Goal: Transaction & Acquisition: Book appointment/travel/reservation

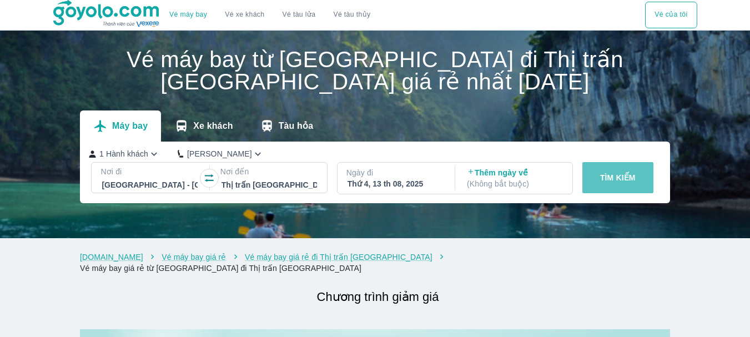
click at [606, 185] on button "TÌM KIẾM" at bounding box center [618, 177] width 71 height 31
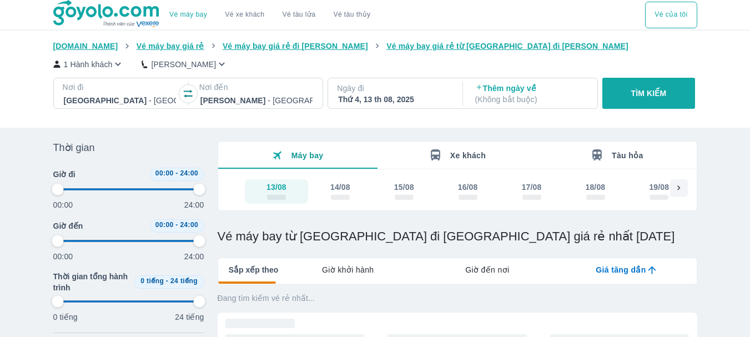
type input "97.9166666666667"
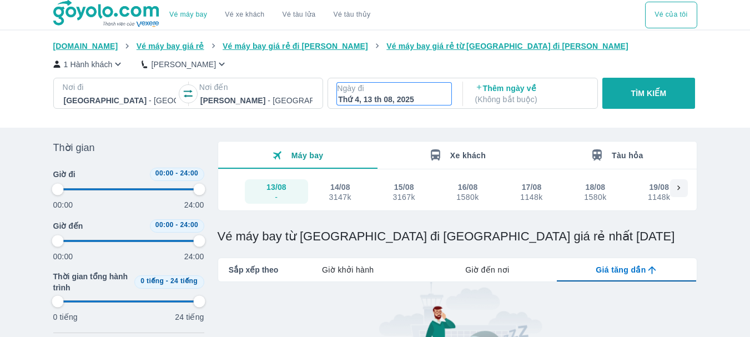
click at [379, 96] on div "Thứ 4, 13 th 08, 2025" at bounding box center [394, 99] width 112 height 11
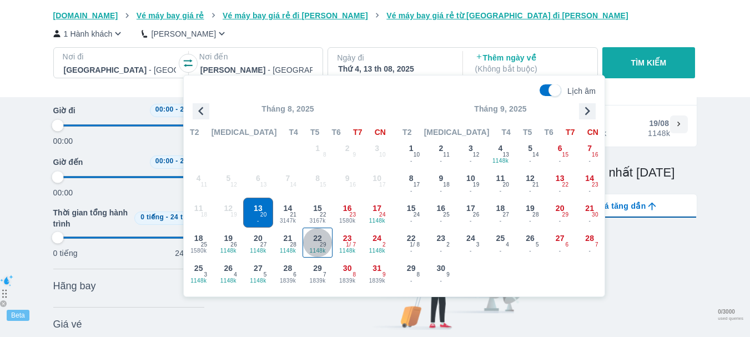
click at [316, 236] on span "22" at bounding box center [317, 238] width 9 height 11
type input "97.9166666666667"
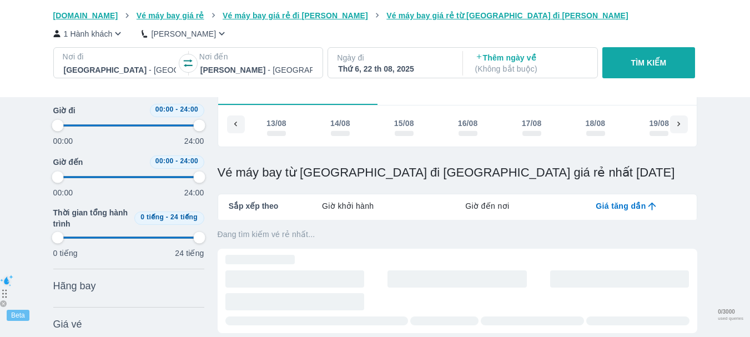
scroll to position [0, 213]
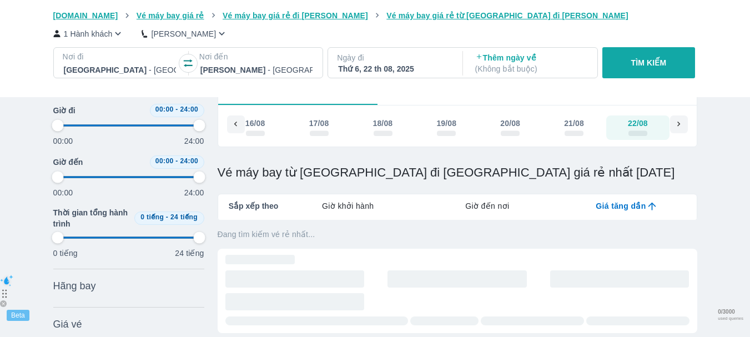
type input "97.9166666666667"
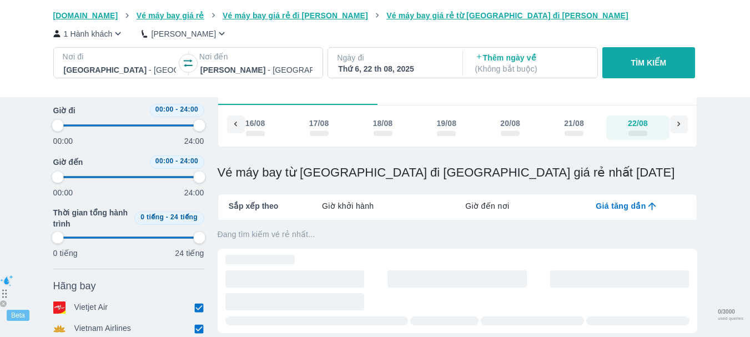
type input "97.9166666666667"
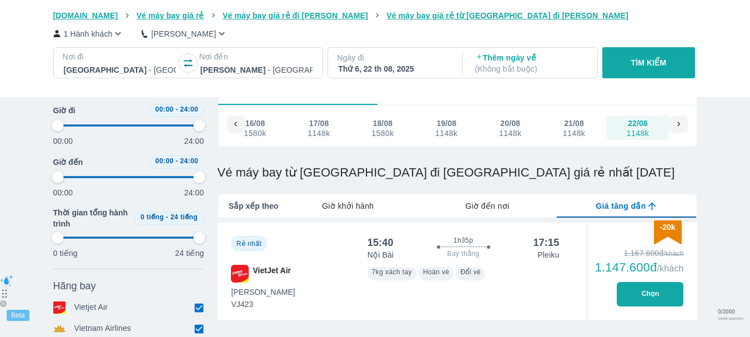
type input "97.9166666666667"
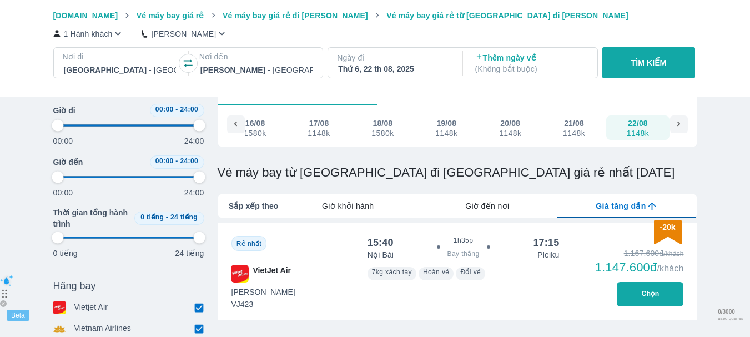
type input "97.9166666666667"
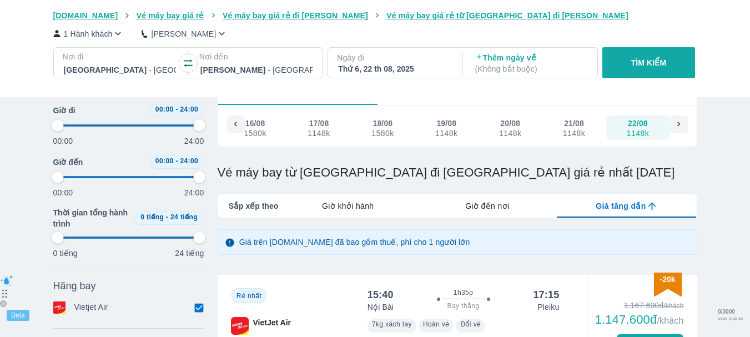
scroll to position [157, 0]
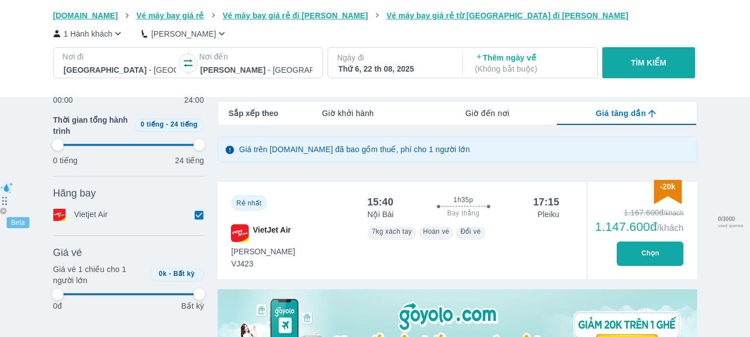
type input "97.9166666666667"
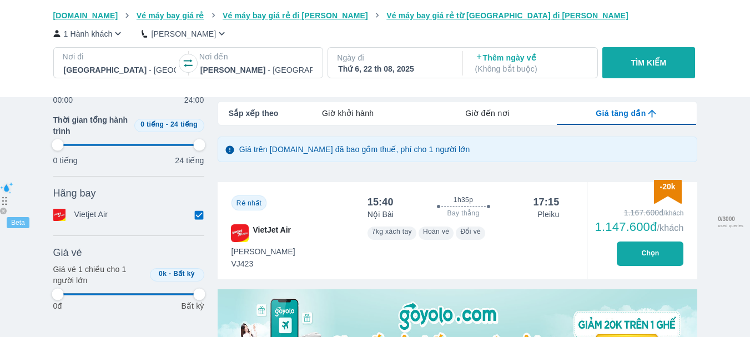
type input "97.9166666666667"
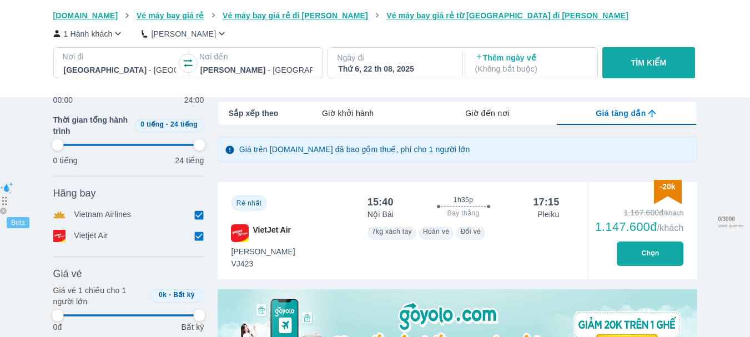
type input "97.9166666666667"
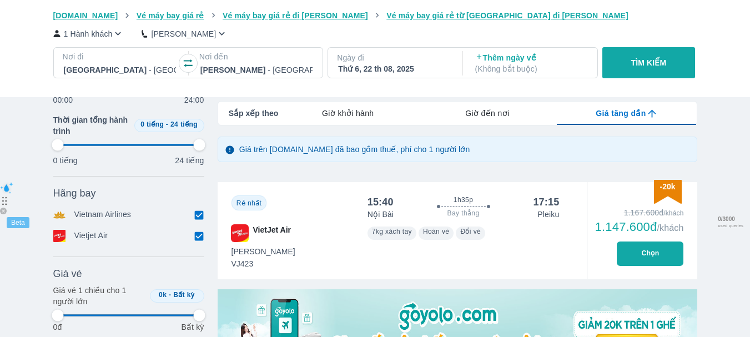
type input "97.9166666666667"
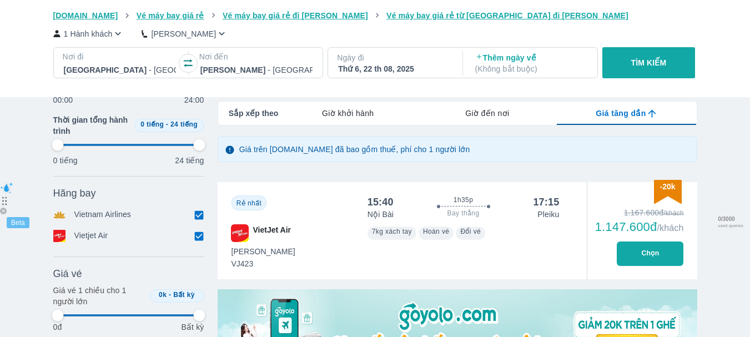
type input "97.9166666666667"
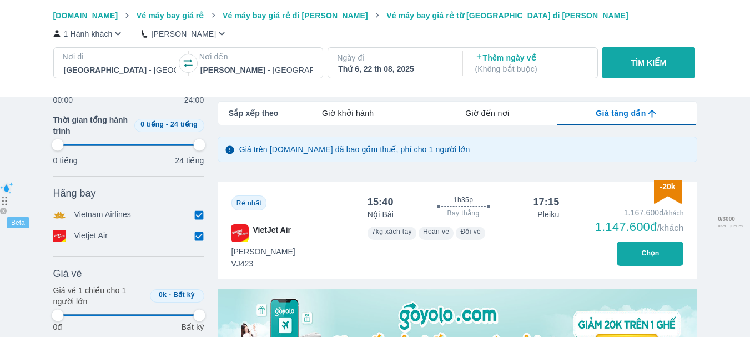
type input "97.9166666666667"
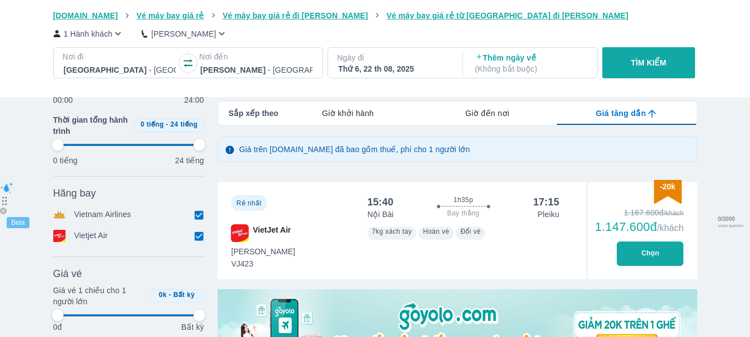
type input "97.9166666666667"
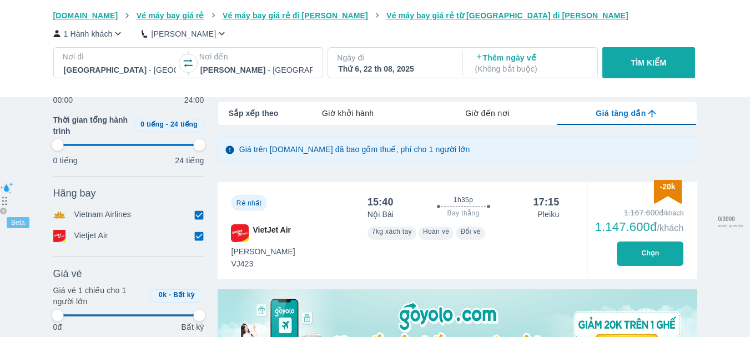
type input "97.9166666666667"
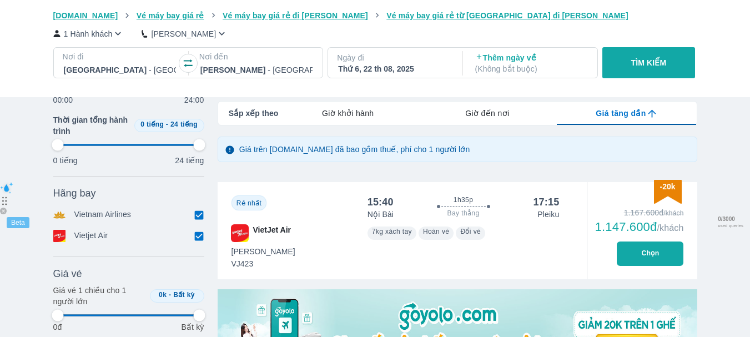
type input "97.9166666666667"
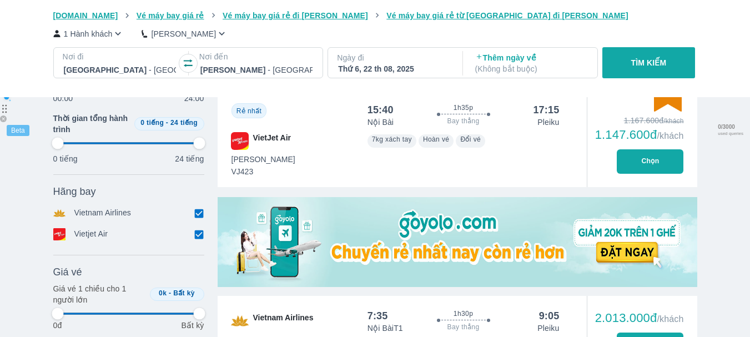
scroll to position [342, 0]
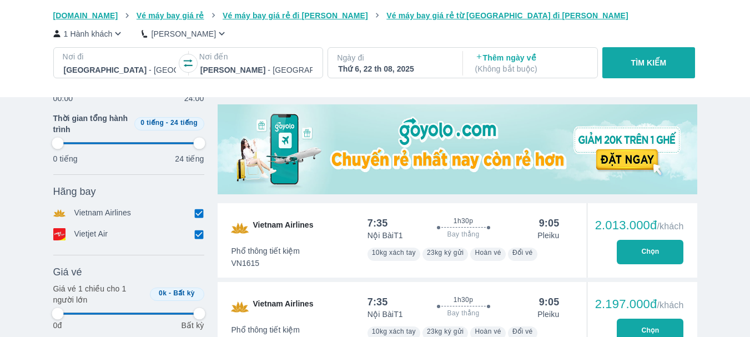
type input "97.9166666666667"
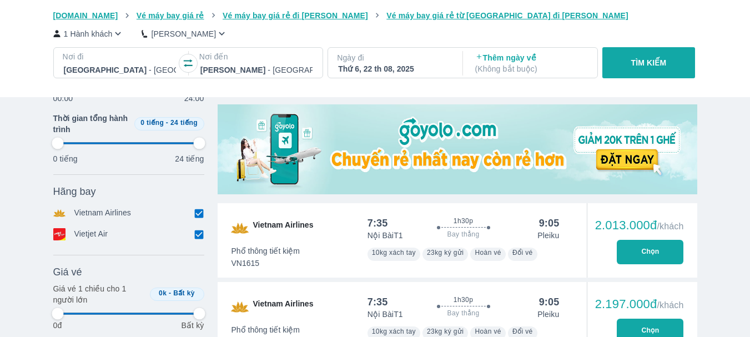
type input "97.9166666666667"
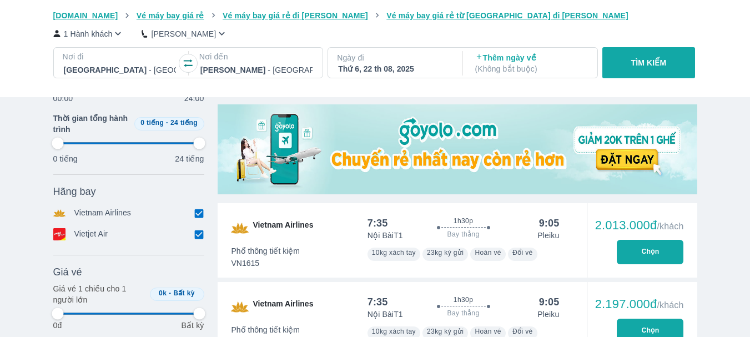
type input "97.9166666666667"
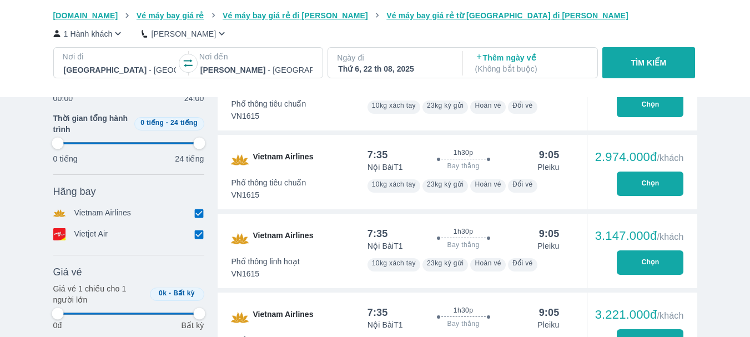
type input "97.9166666666667"
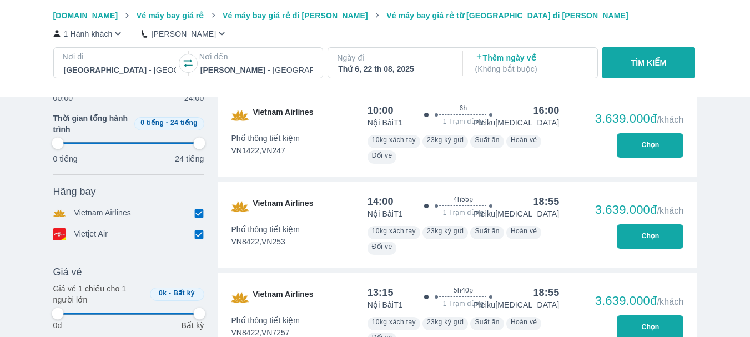
scroll to position [1545, 0]
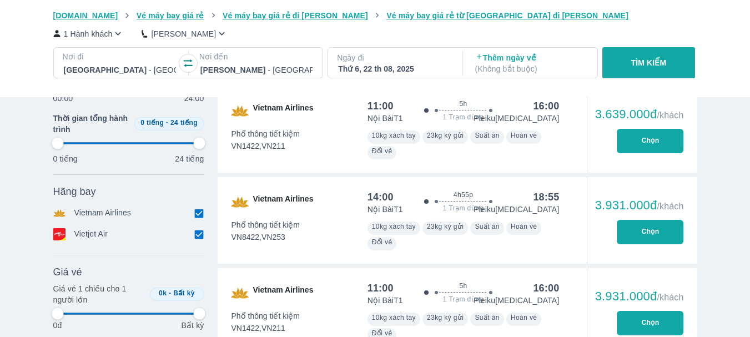
type input "97.9166666666667"
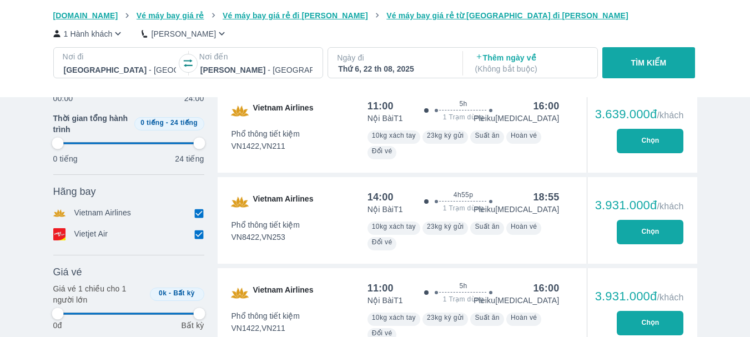
type input "97.9166666666667"
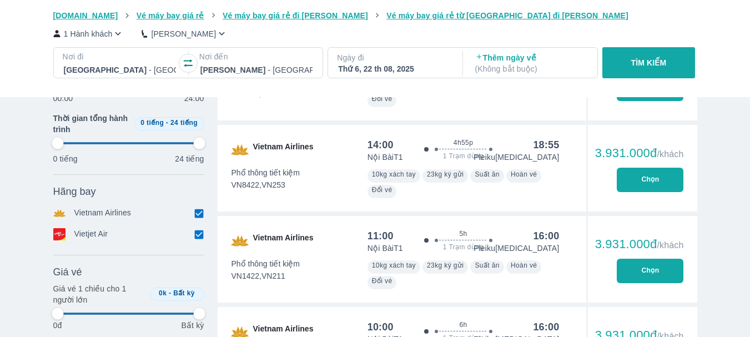
type input "97.9166666666667"
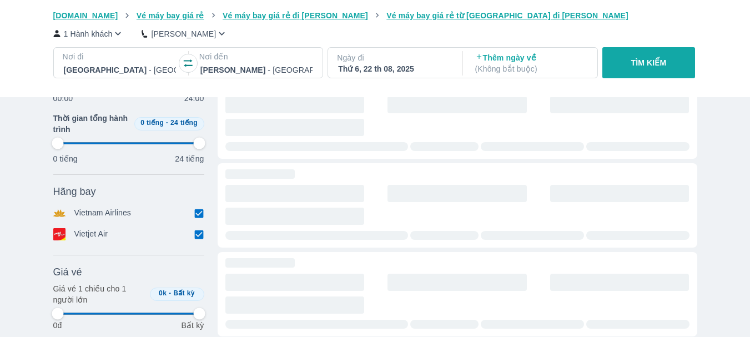
type input "97.9166666666667"
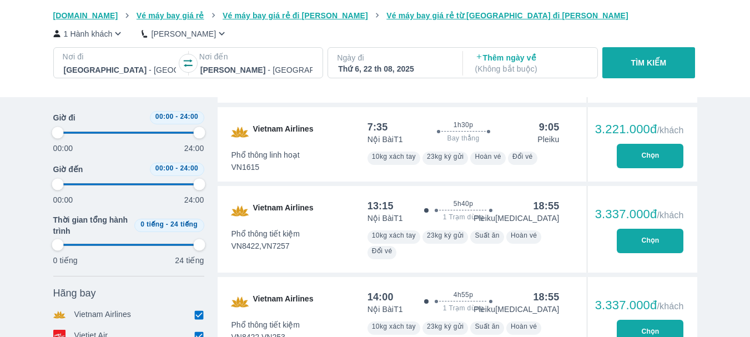
type input "97.9166666666667"
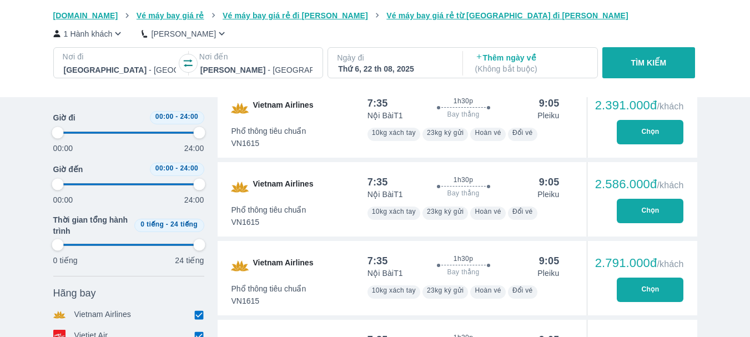
type input "97.9166666666667"
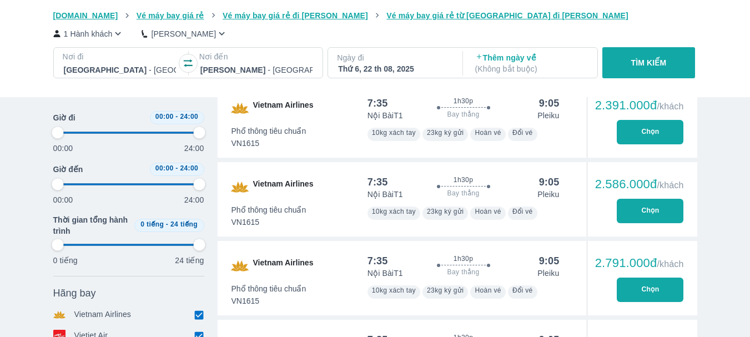
type input "97.9166666666667"
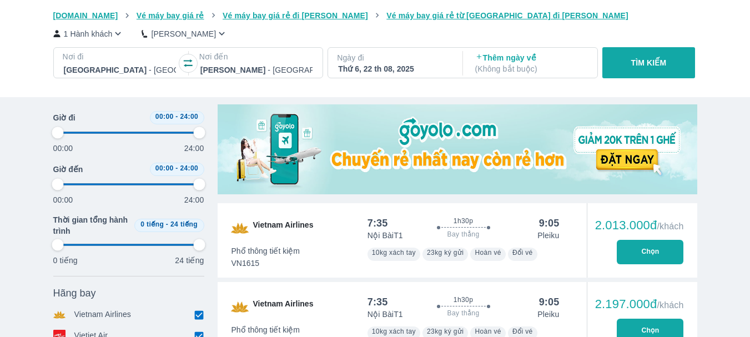
scroll to position [249, 0]
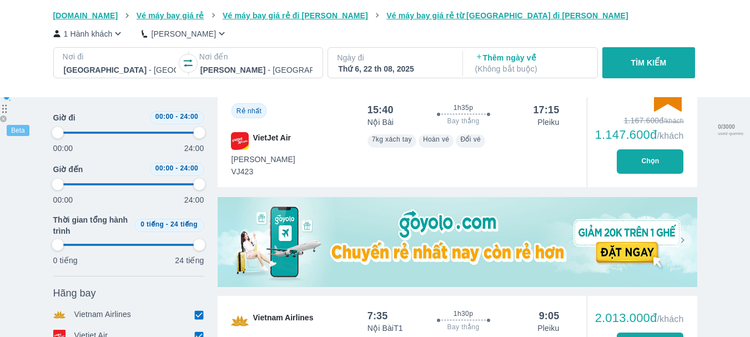
type input "97.9166666666667"
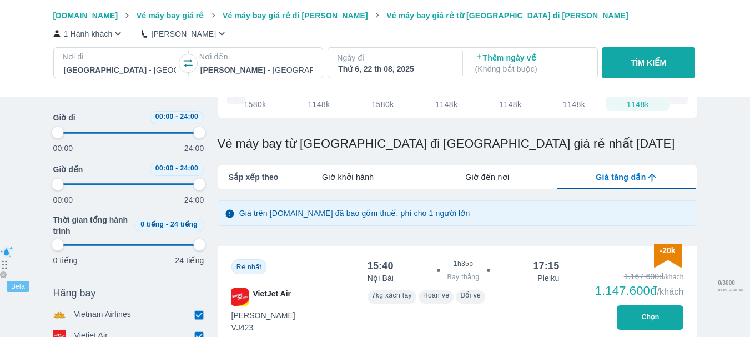
type input "97.9166666666667"
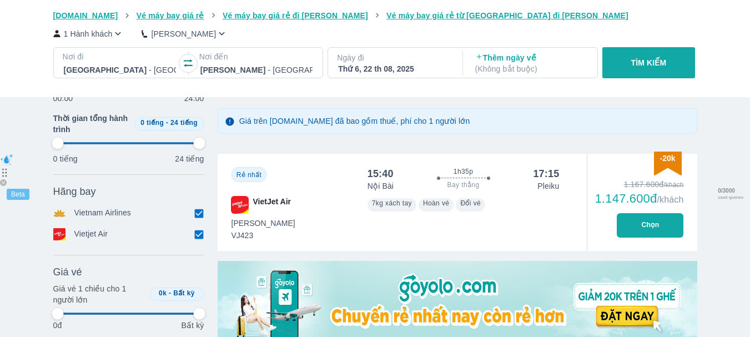
type input "97.9166666666667"
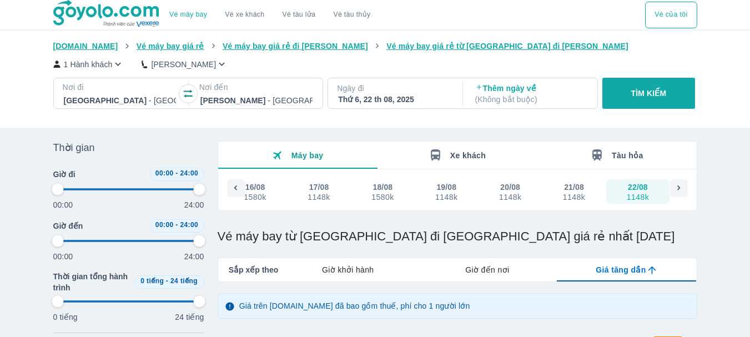
type input "97.9166666666667"
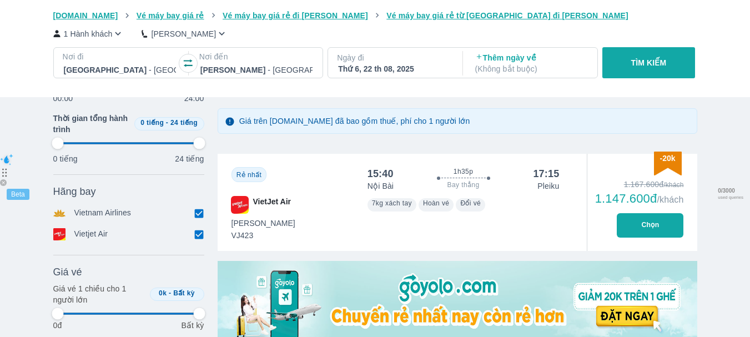
type input "97.9166666666667"
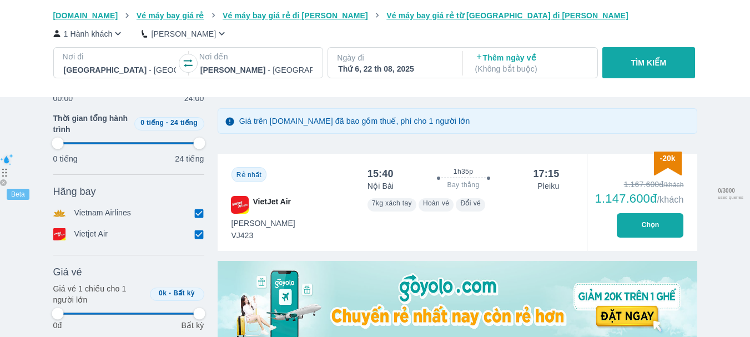
type input "97.9166666666667"
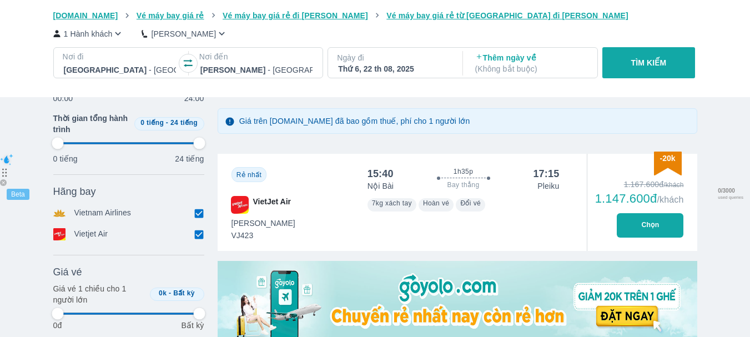
type input "97.9166666666667"
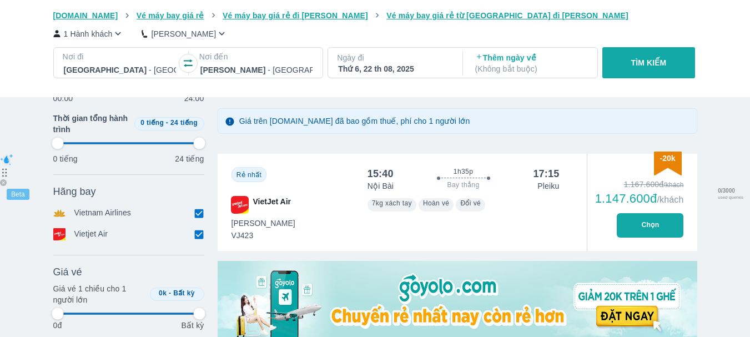
type input "97.9166666666667"
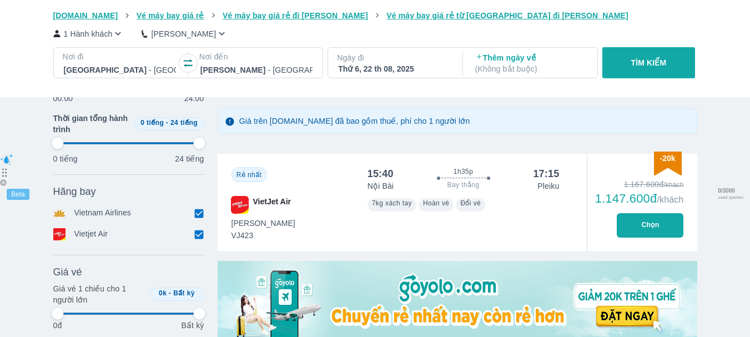
type input "97.9166666666667"
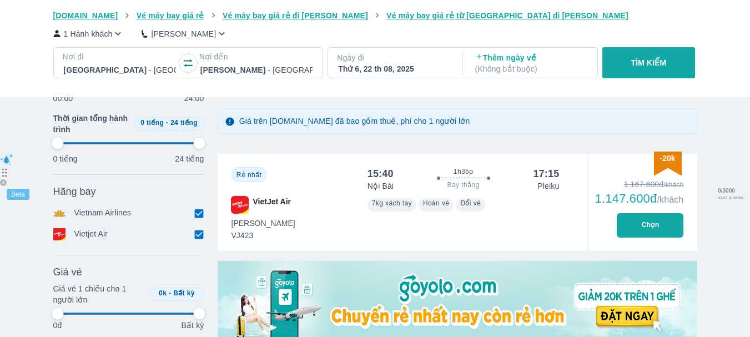
type input "97.9166666666667"
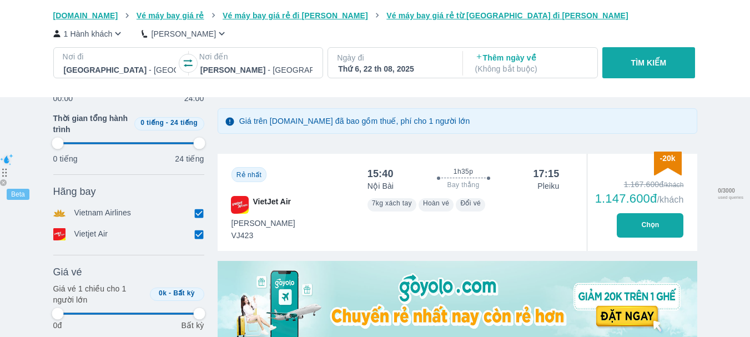
type input "97.9166666666667"
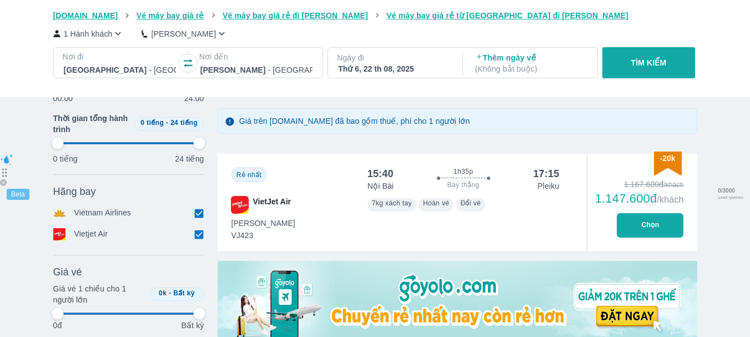
type input "97.9166666666667"
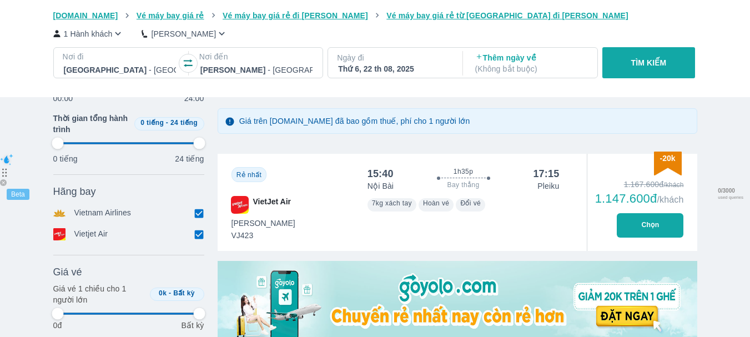
type input "97.9166666666667"
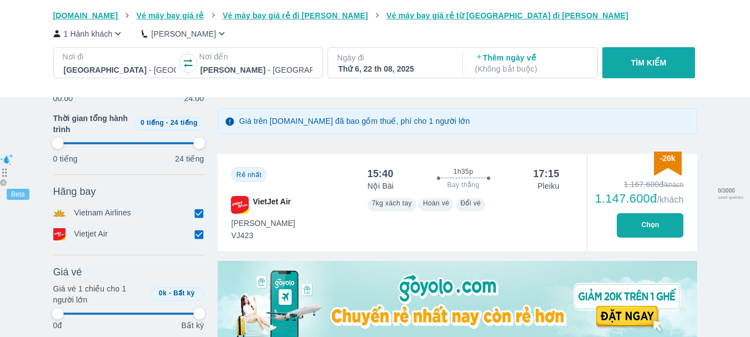
type input "97.9166666666667"
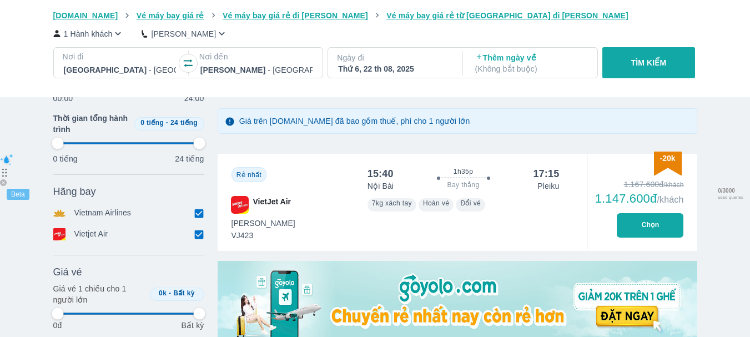
type input "97.9166666666667"
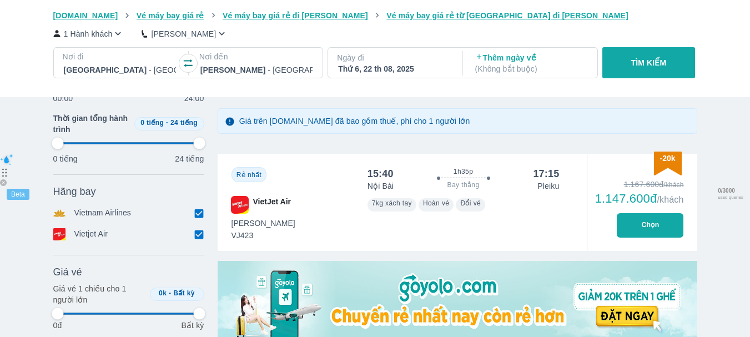
type input "97.9166666666667"
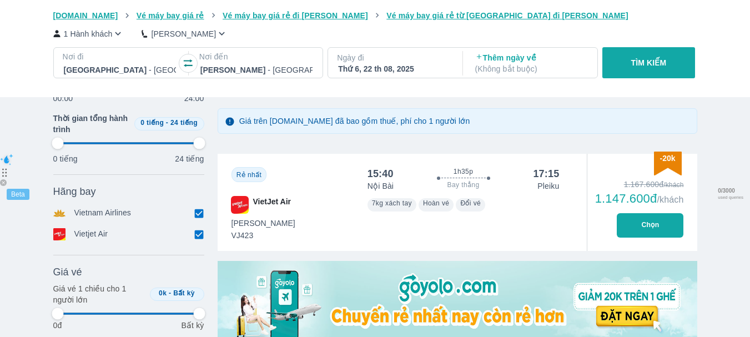
type input "97.9166666666667"
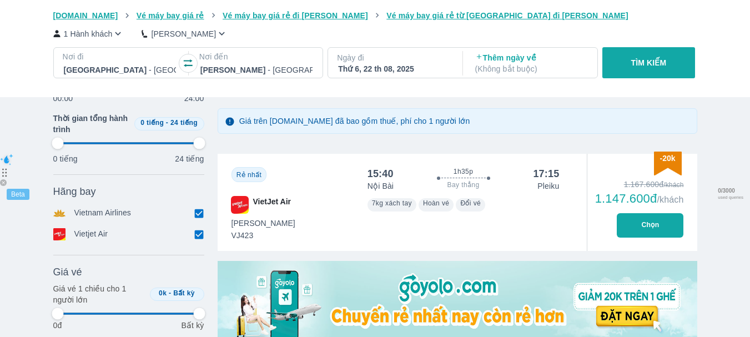
type input "97.9166666666667"
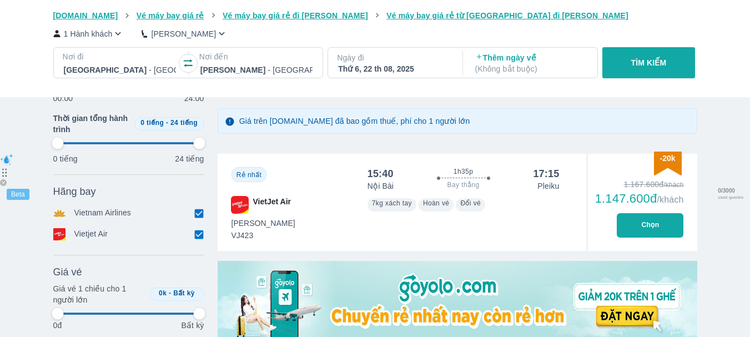
type input "97.9166666666667"
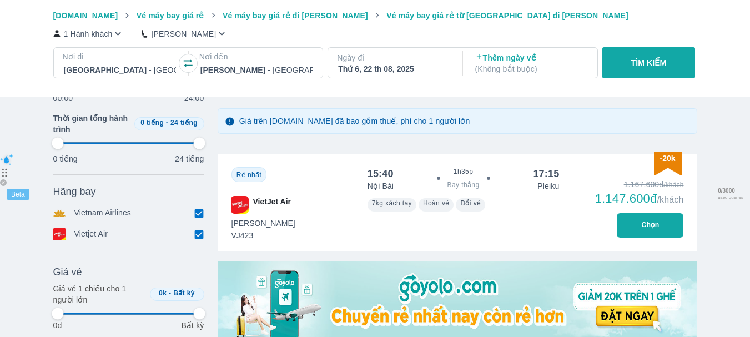
type input "97.9166666666667"
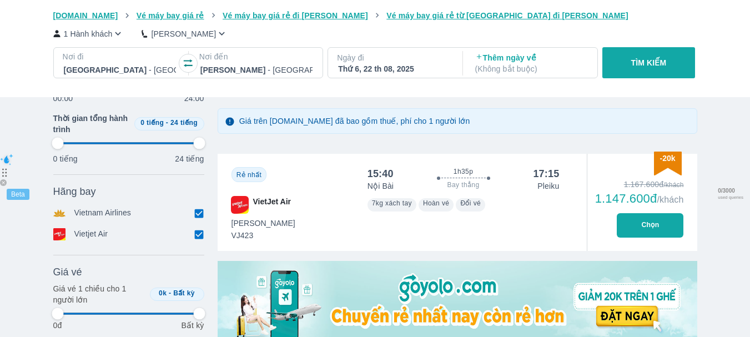
type input "97.9166666666667"
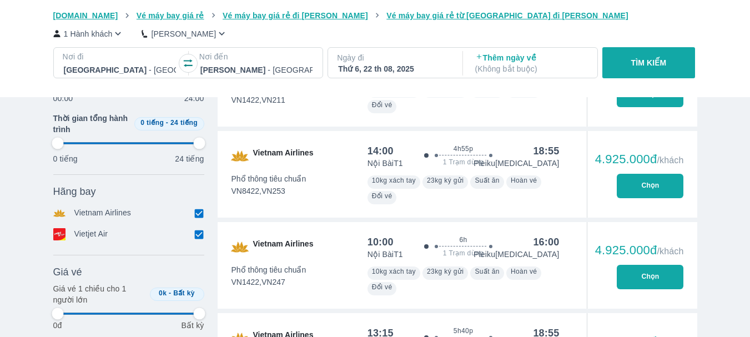
scroll to position [2962, 0]
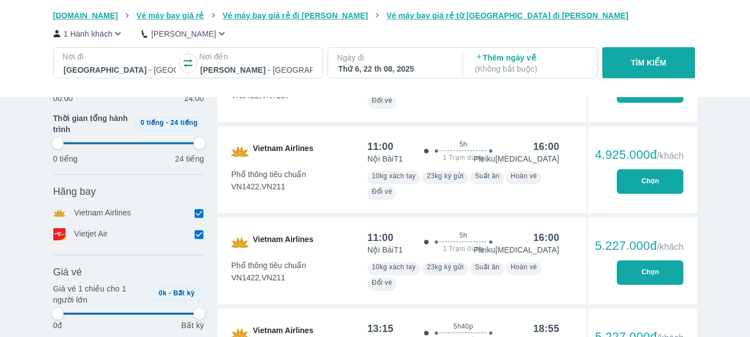
type input "97.9166666666667"
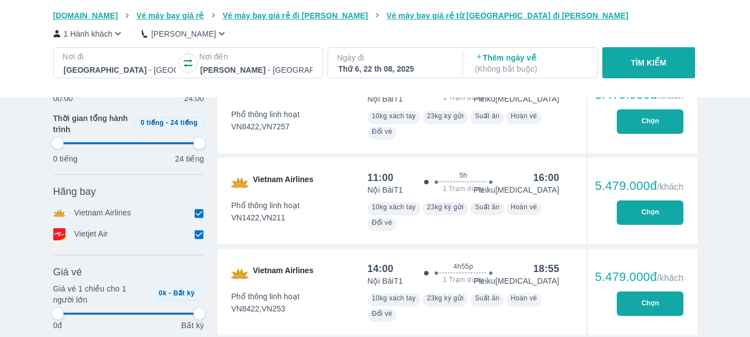
type input "97.9166666666667"
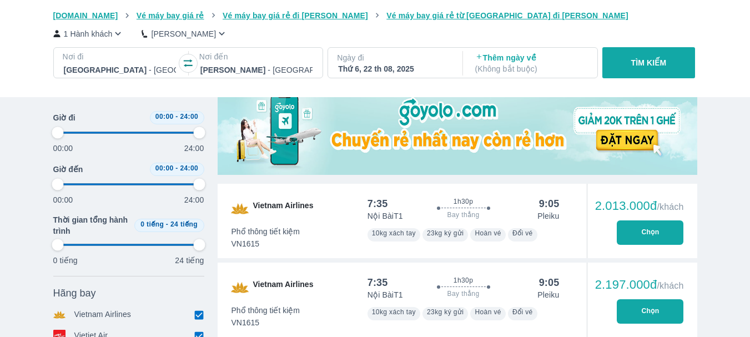
scroll to position [83, 0]
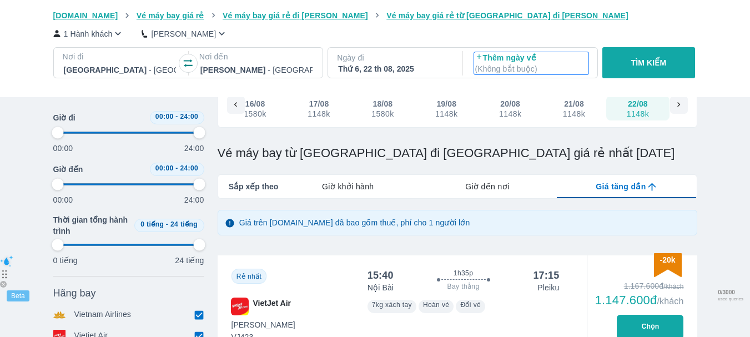
click at [508, 73] on p "( Không bắt buộc )" at bounding box center [531, 68] width 112 height 11
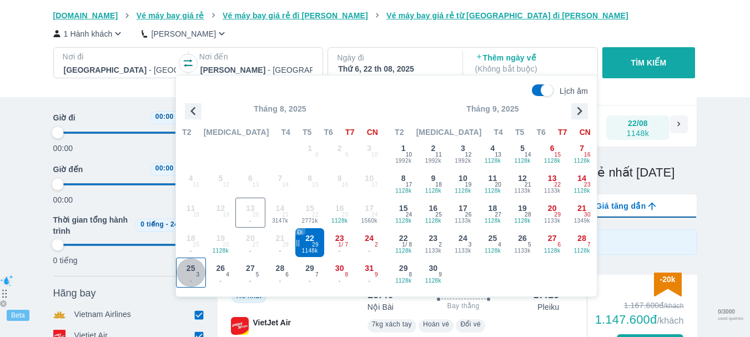
click at [189, 267] on span "25" at bounding box center [191, 268] width 9 height 11
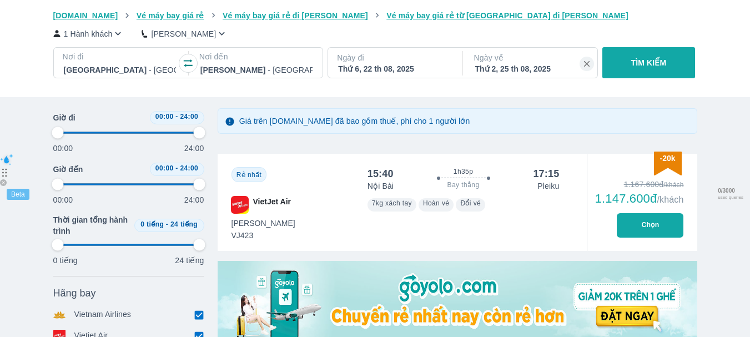
scroll to position [0, 0]
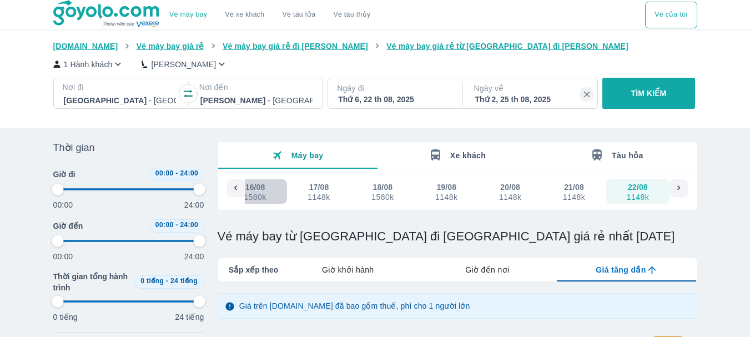
click at [245, 199] on div "1580k" at bounding box center [255, 197] width 22 height 9
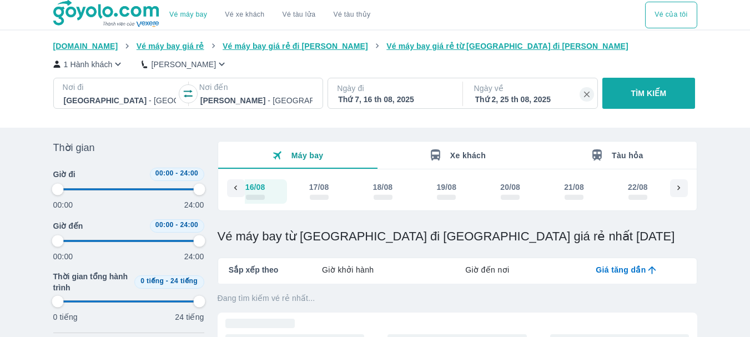
scroll to position [0, 192]
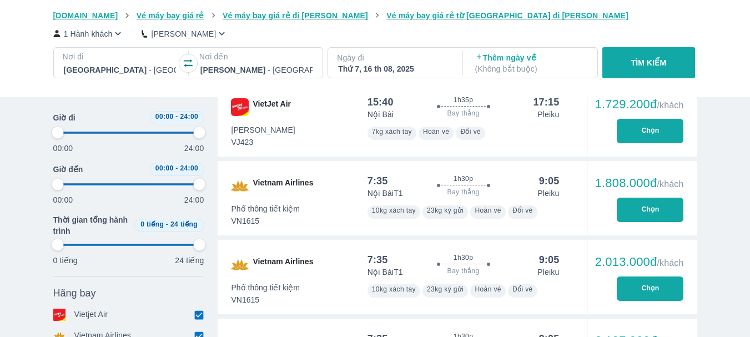
scroll to position [278, 0]
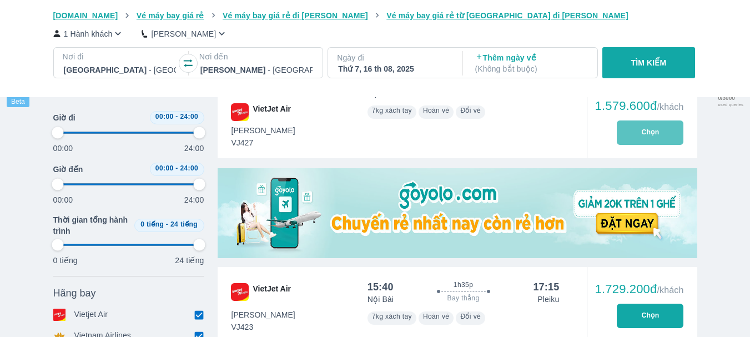
click at [653, 131] on button "Chọn" at bounding box center [650, 133] width 67 height 24
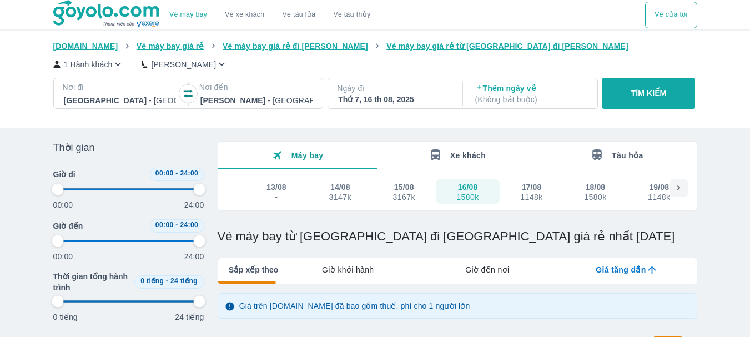
scroll to position [340, 0]
